Goal: Task Accomplishment & Management: Complete application form

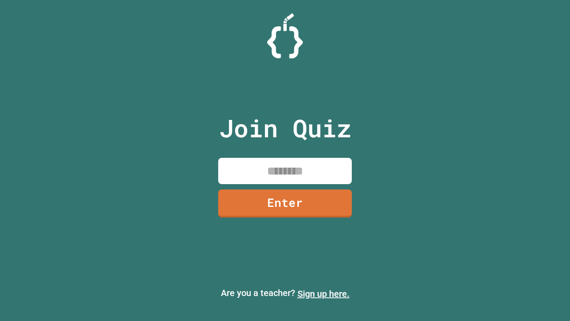
click at [324, 294] on link "Sign up here." at bounding box center [324, 293] width 52 height 11
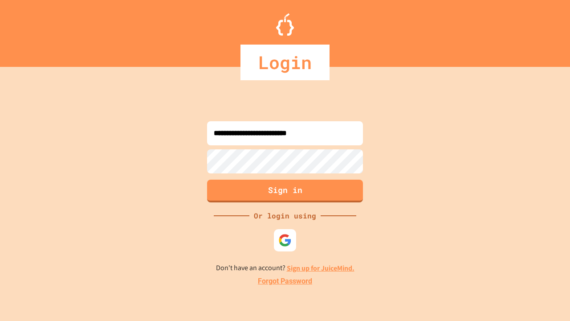
type input "**********"
